Goal: Find specific page/section: Find specific page/section

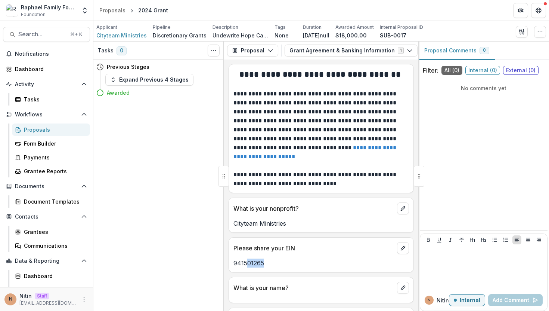
drag, startPoint x: 268, startPoint y: 262, endPoint x: 241, endPoint y: 262, distance: 26.2
click at [241, 262] on p "941501265" at bounding box center [322, 262] width 176 height 9
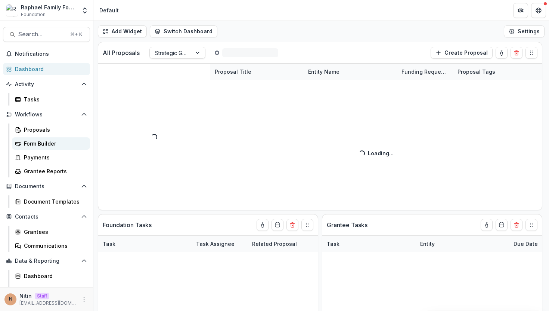
click at [45, 146] on div "Form Builder" at bounding box center [54, 143] width 60 height 8
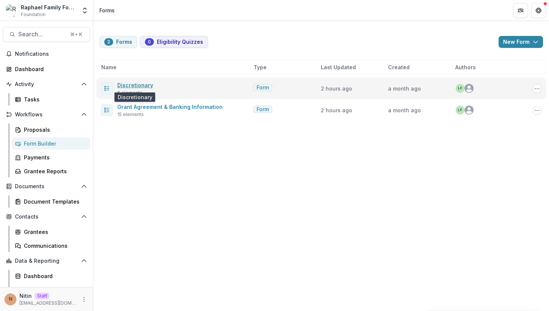
click at [141, 87] on link "Discretionary" at bounding box center [135, 85] width 36 height 6
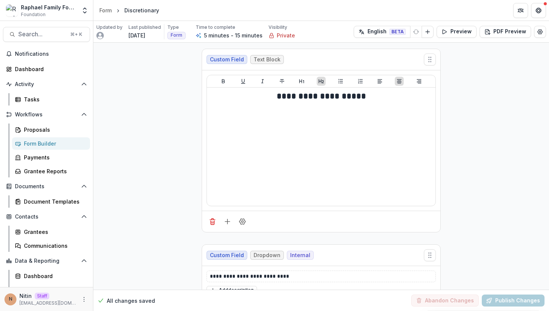
click at [72, 141] on div "Form Builder" at bounding box center [54, 143] width 60 height 8
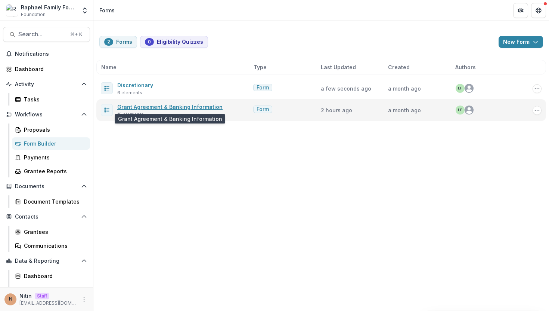
click at [144, 107] on link "Grant Agreement & Banking Information" at bounding box center [169, 107] width 105 height 6
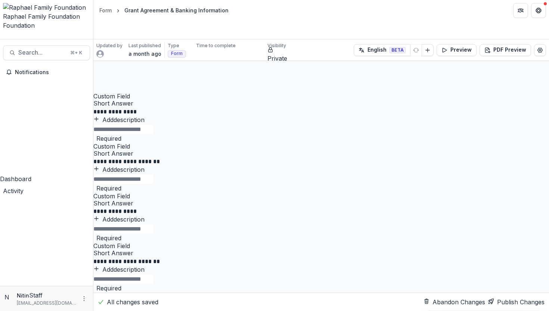
scroll to position [2074, 0]
